Goal: Register for event/course

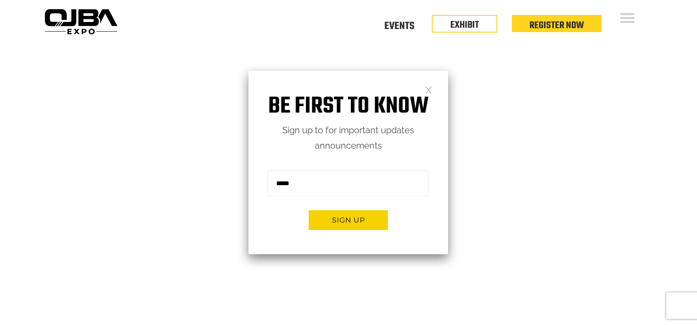
click at [432, 91] on div "Be first to know Sign up to for important updates announcements Sign me up for …" at bounding box center [348, 162] width 200 height 183
click at [425, 91] on link at bounding box center [428, 89] width 7 height 7
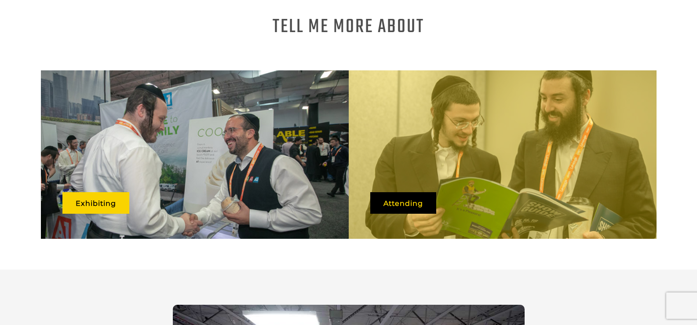
scroll to position [571, 0]
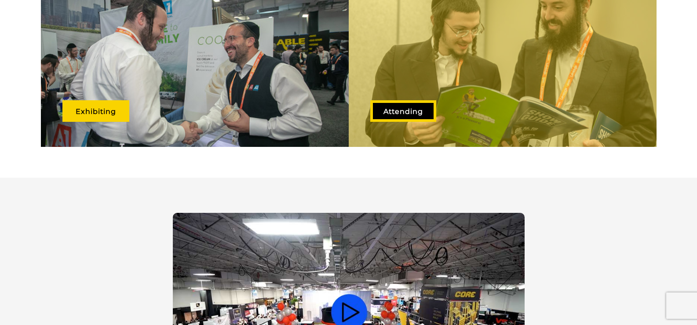
click at [386, 100] on link "Attending" at bounding box center [403, 111] width 66 height 22
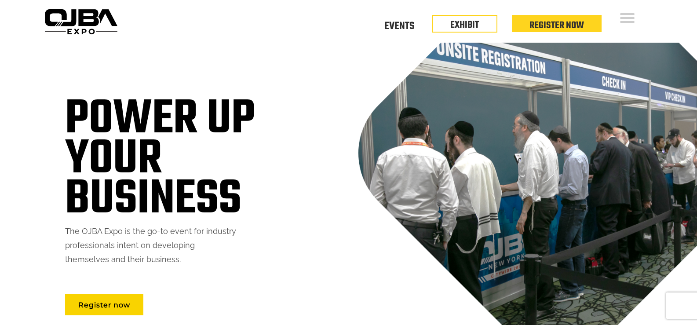
click at [618, 23] on div "Floor Plan Floor Plan Events Floor Plan EXHIBIT Register Now" at bounding box center [388, 21] width 535 height 43
drag, startPoint x: 261, startPoint y: 74, endPoint x: 308, endPoint y: 65, distance: 47.1
click at [263, 74] on div "Power up your business The OJBA Expo is the go-to event for industry profession…" at bounding box center [348, 201] width 602 height 316
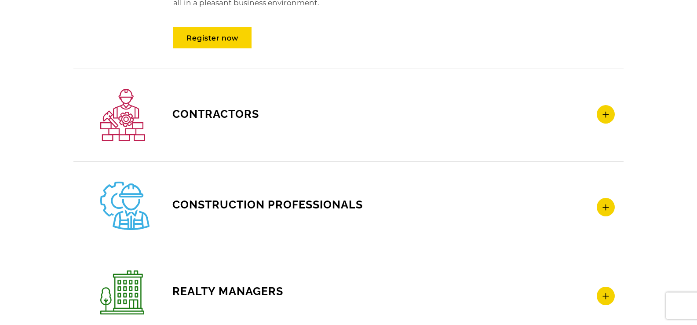
scroll to position [1362, 0]
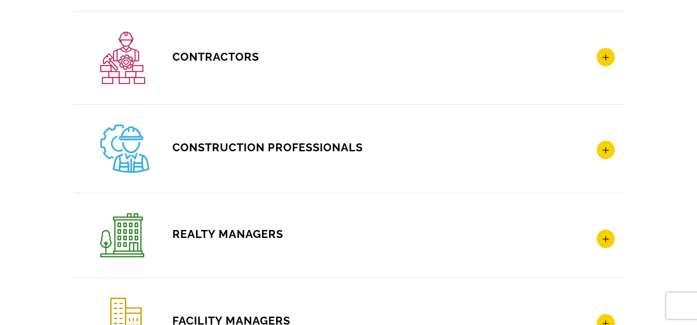
click at [280, 63] on h4 "Contractors" at bounding box center [357, 58] width 514 height 52
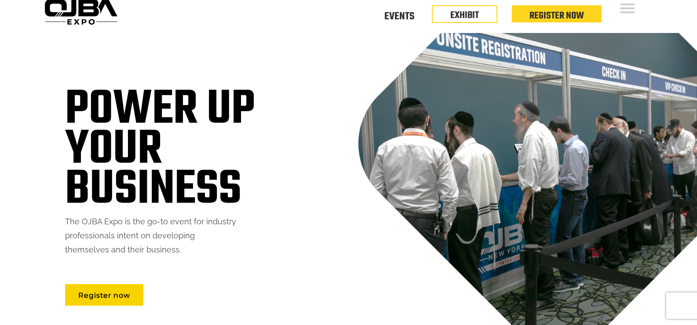
scroll to position [0, 0]
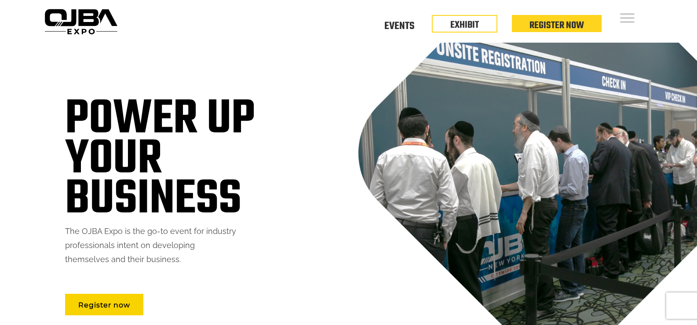
drag, startPoint x: 418, startPoint y: 116, endPoint x: 440, endPoint y: 70, distance: 50.9
click at [418, 116] on div "Power up your business The OJBA Expo is the go-to event for industry profession…" at bounding box center [348, 201] width 602 height 316
click at [453, 22] on link "EXHIBIT" at bounding box center [464, 22] width 29 height 15
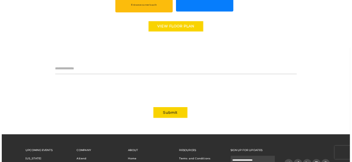
scroll to position [791, 0]
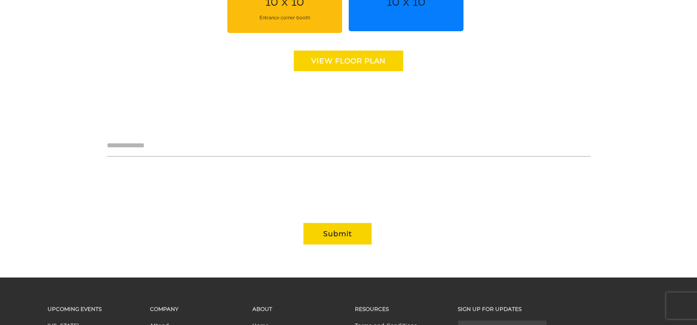
click at [378, 64] on link "View floor Plan" at bounding box center [348, 61] width 109 height 21
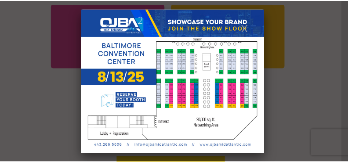
scroll to position [0, 0]
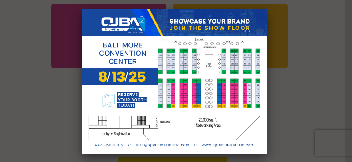
click at [54, 86] on div at bounding box center [176, 81] width 352 height 162
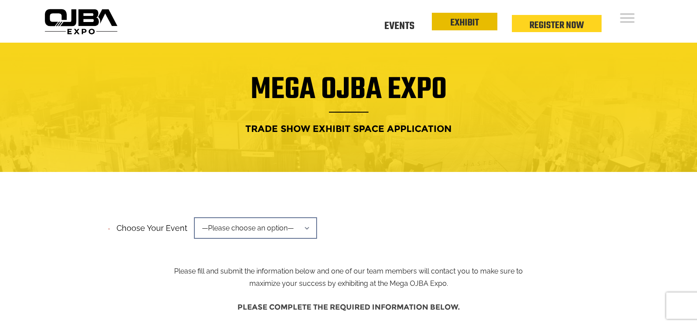
click at [468, 30] on ul "Floor Plan Floor Plan Events Floor Plan EXHIBIT Register Now" at bounding box center [484, 28] width 235 height 12
click at [462, 24] on link "EXHIBIT" at bounding box center [464, 22] width 29 height 15
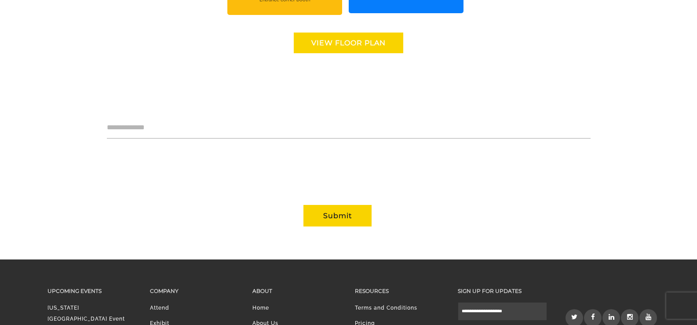
scroll to position [908, 0]
